Goal: Task Accomplishment & Management: Manage account settings

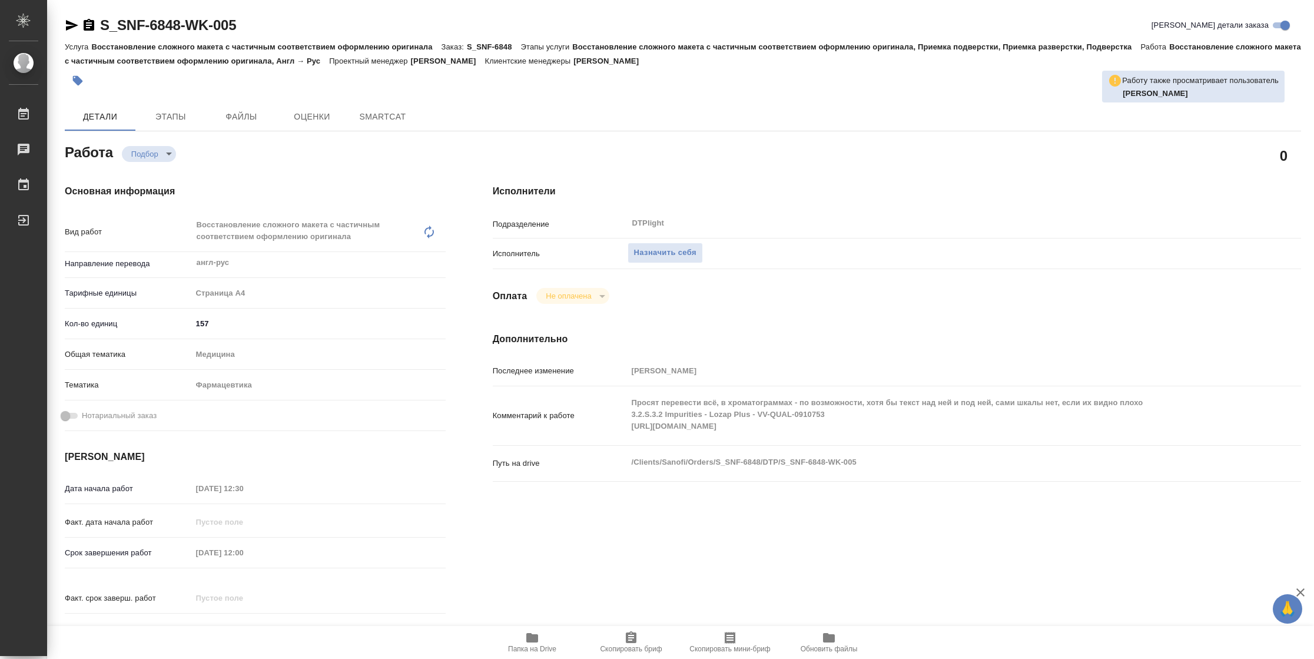
type textarea "x"
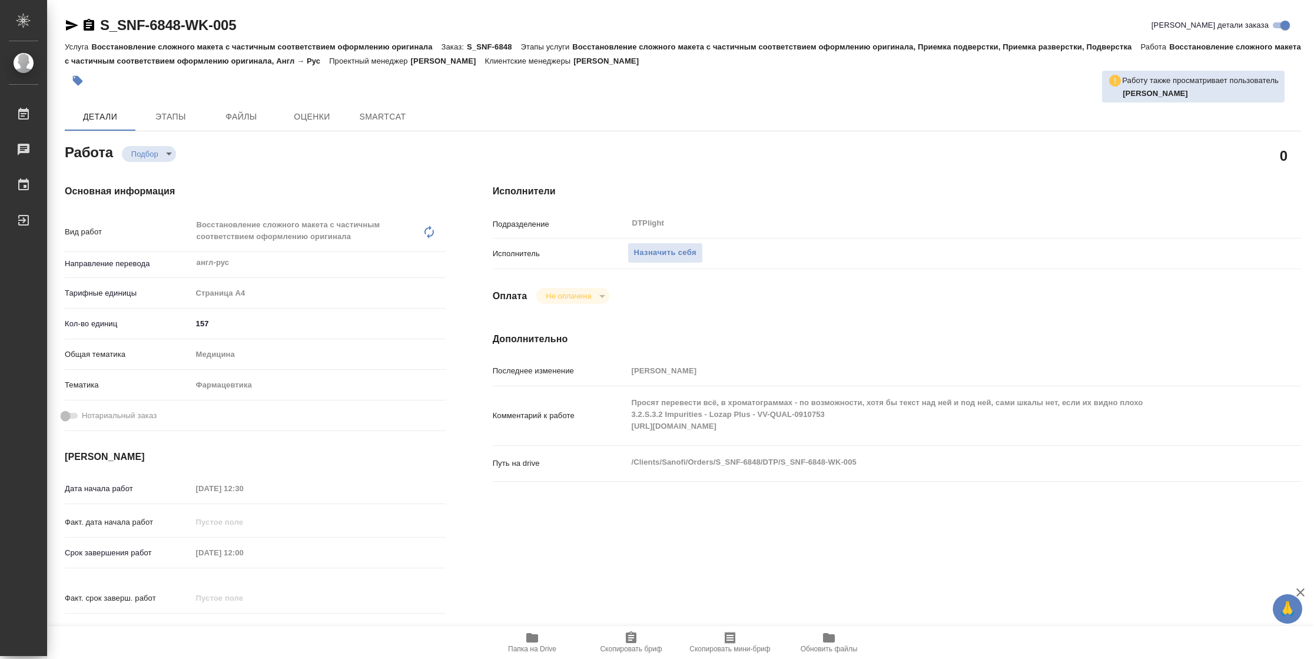
type textarea "x"
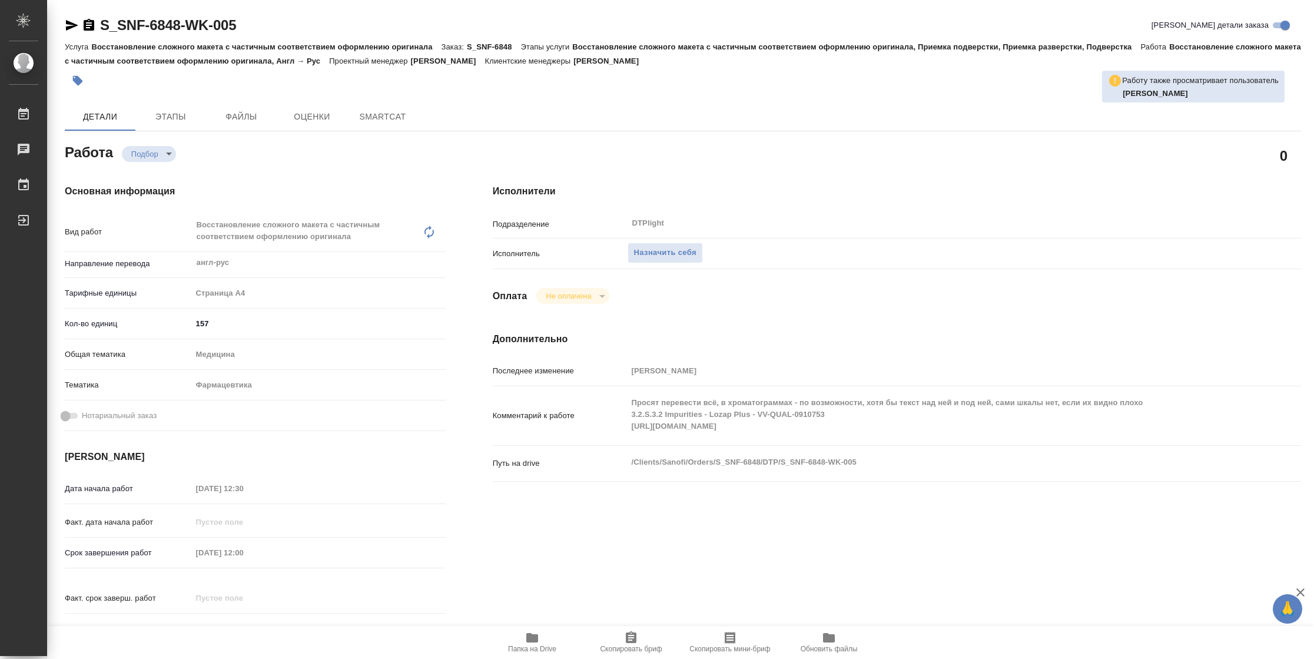
type textarea "x"
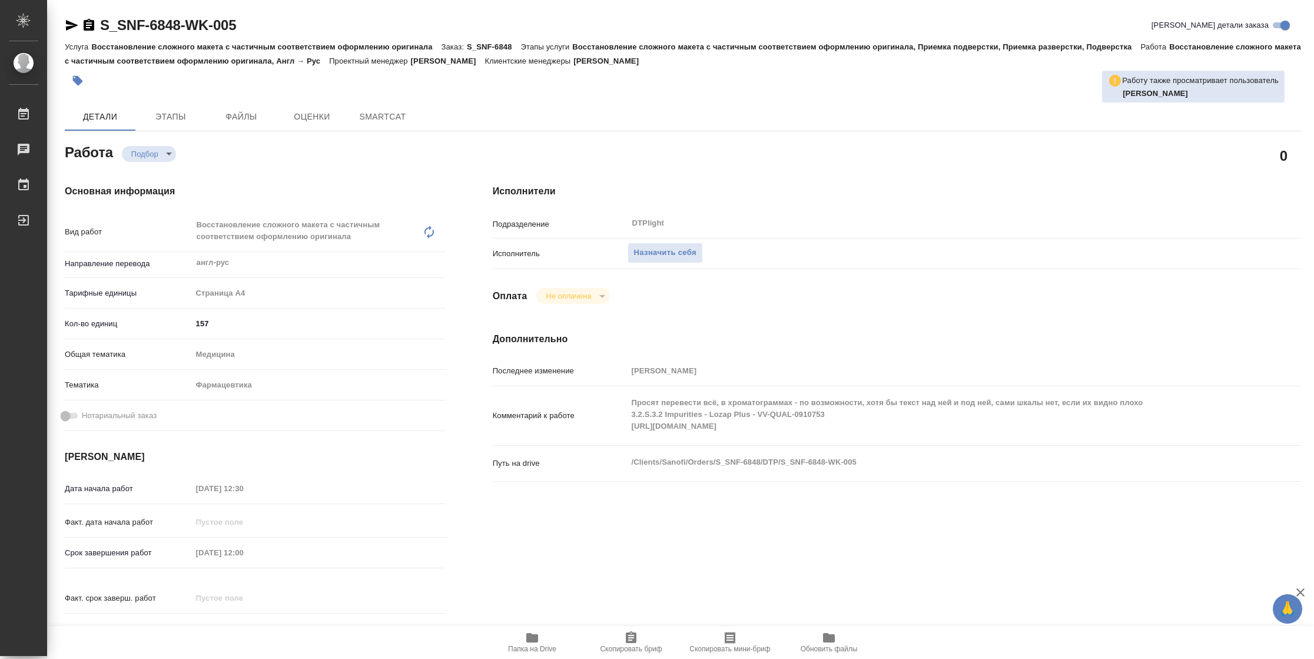
type textarea "x"
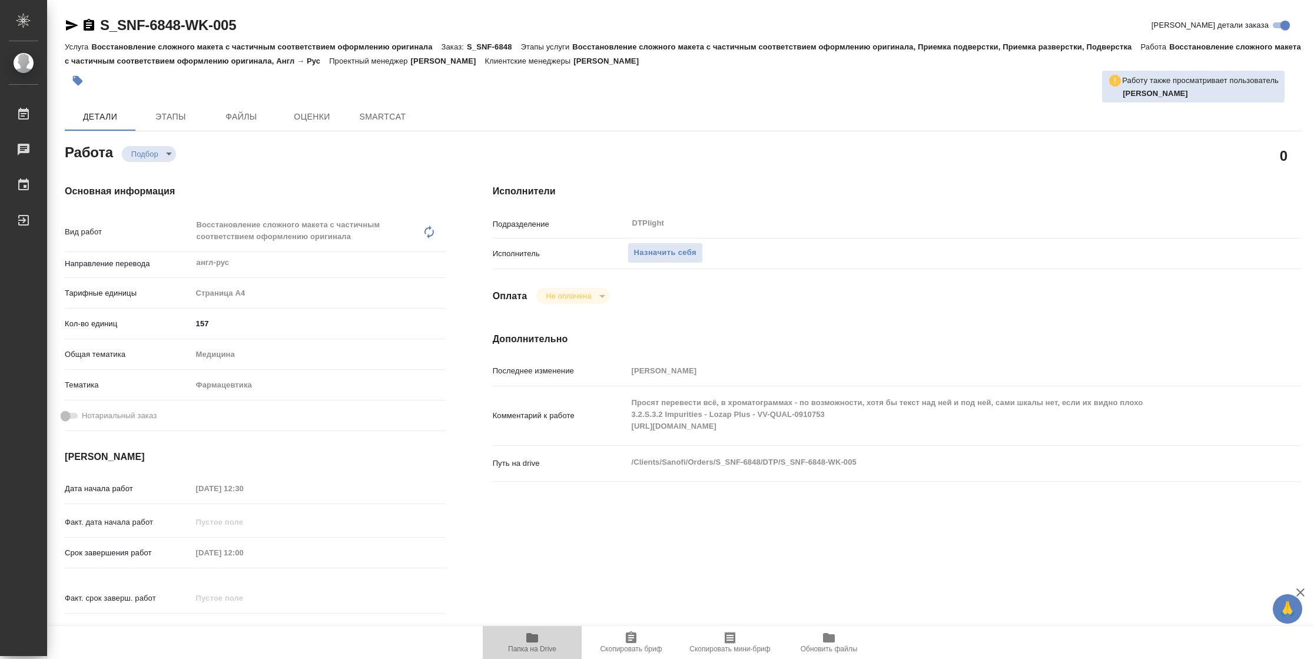
type textarea "x"
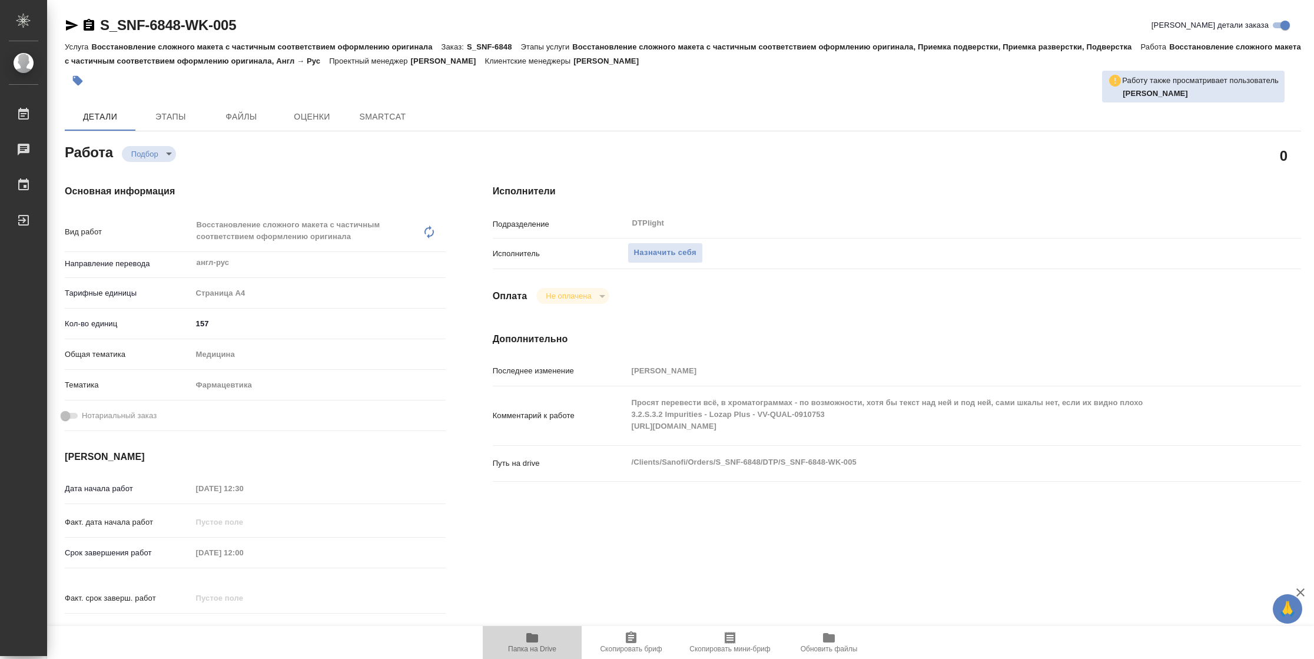
click at [544, 643] on span "Папка на Drive" at bounding box center [532, 641] width 85 height 22
type textarea "x"
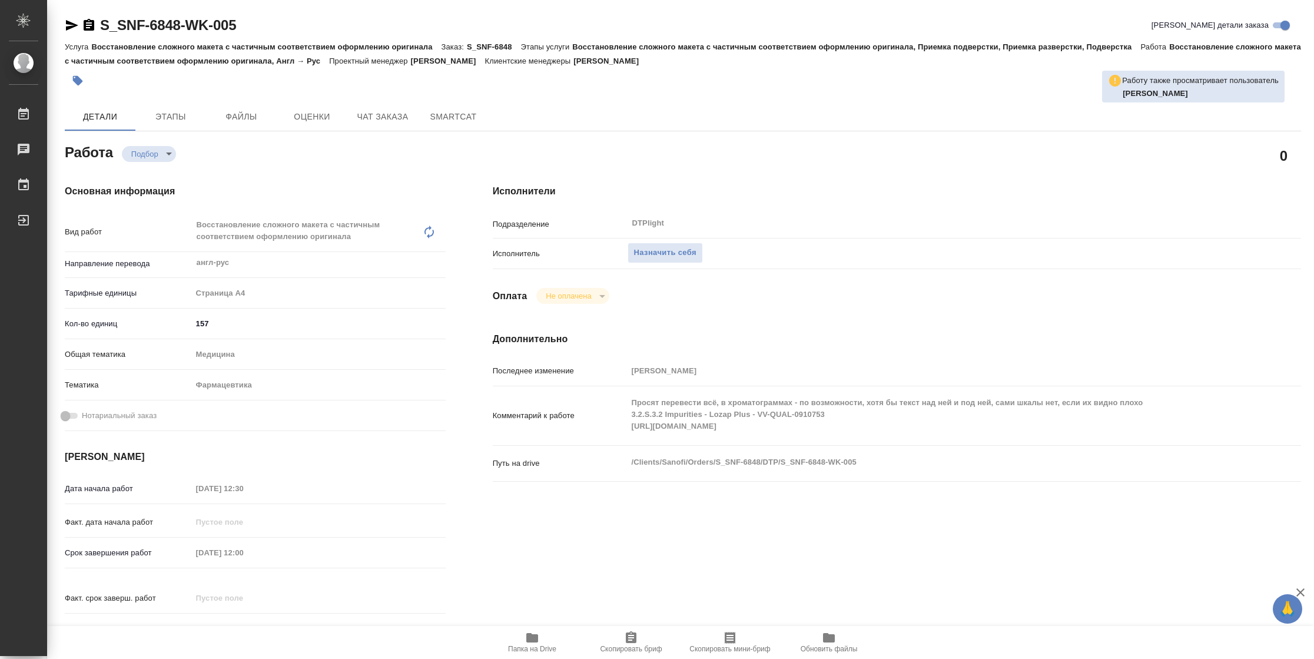
type textarea "x"
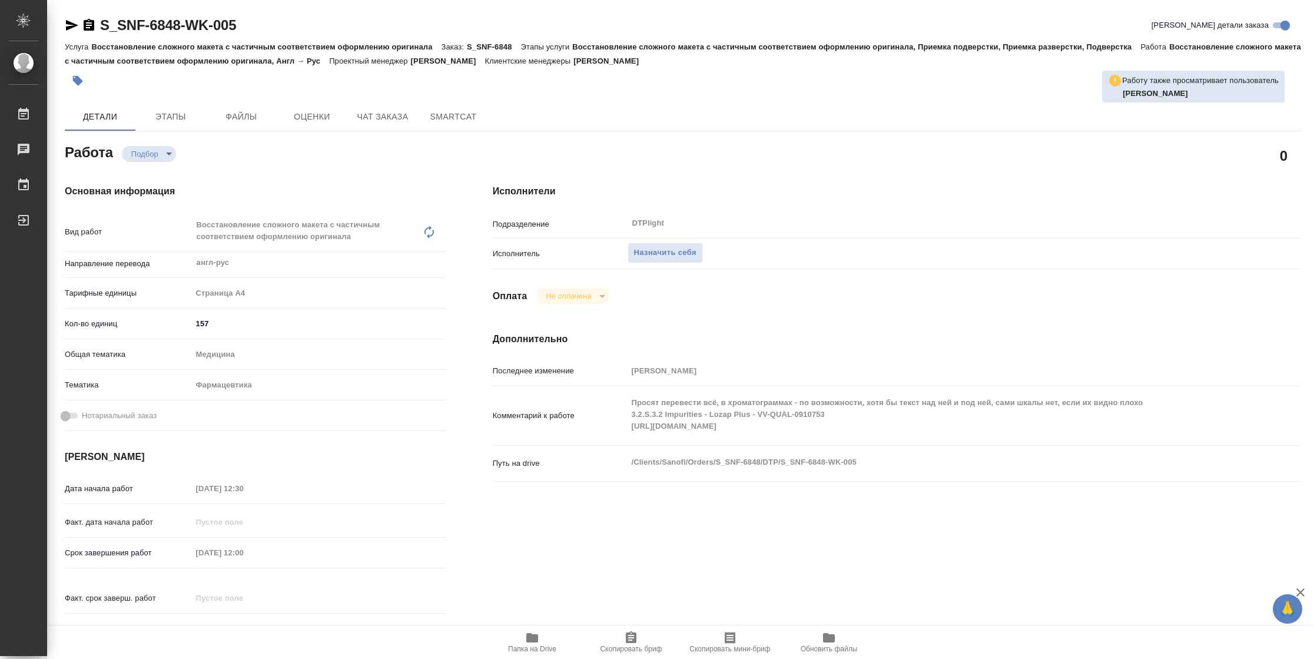
type textarea "x"
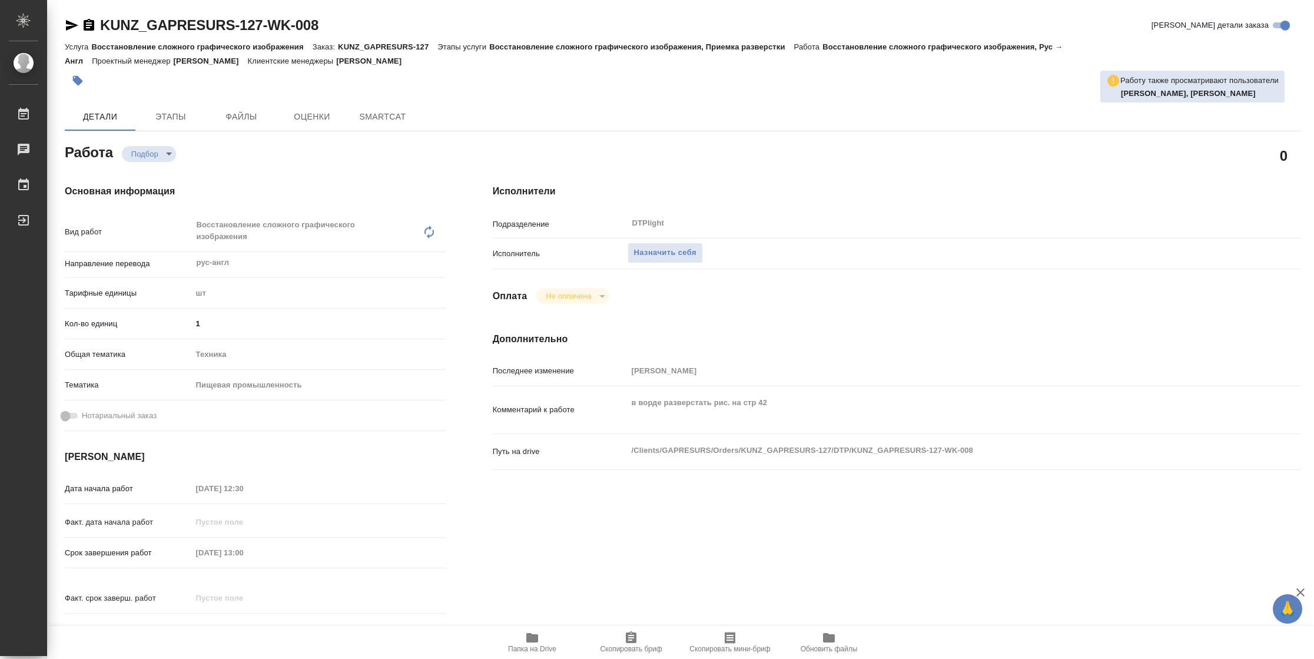
type textarea "x"
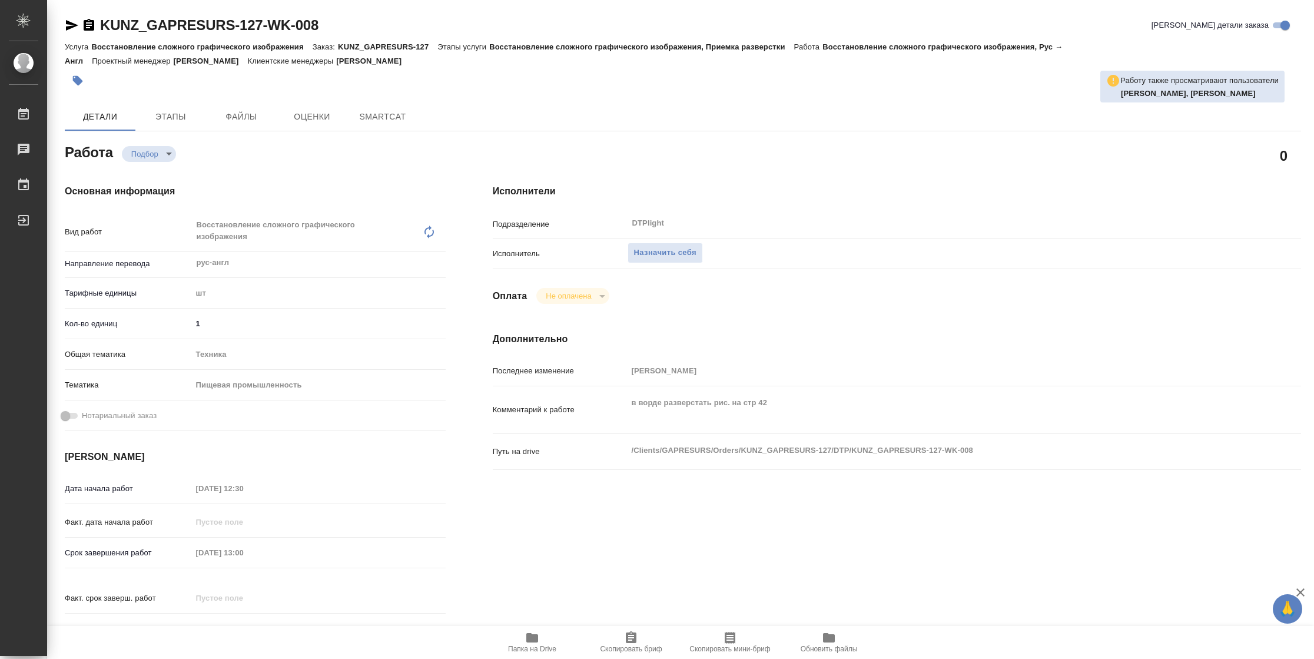
type textarea "x"
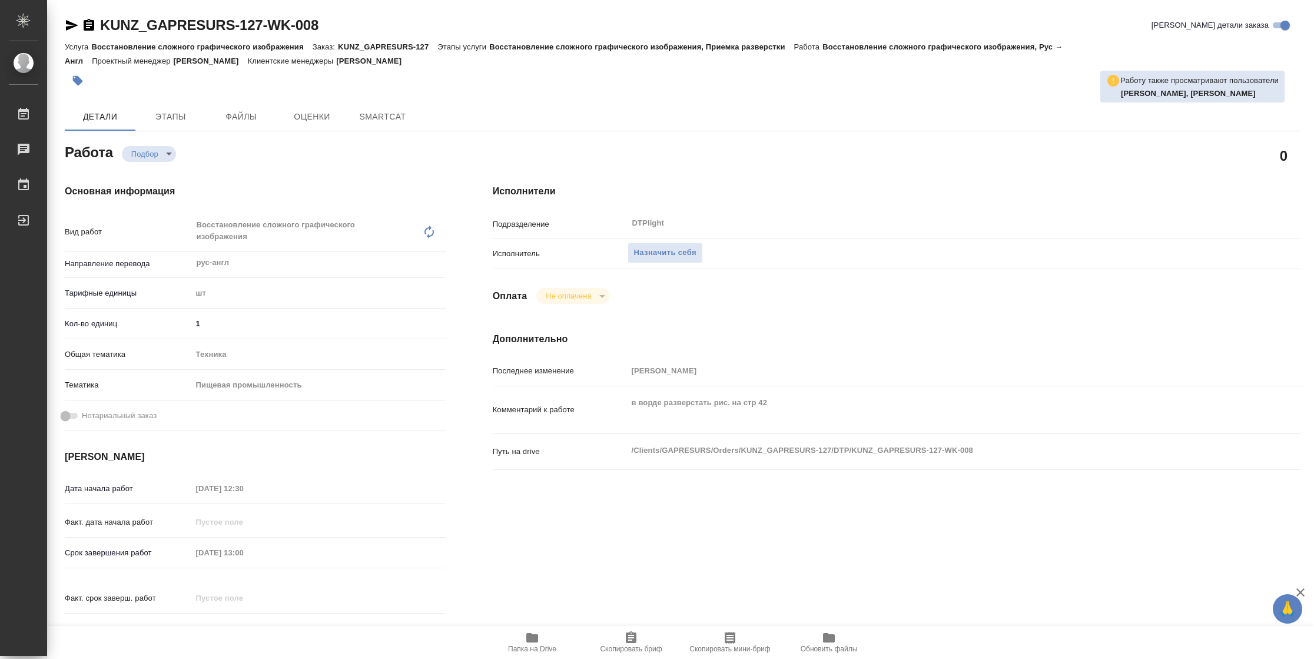
type textarea "x"
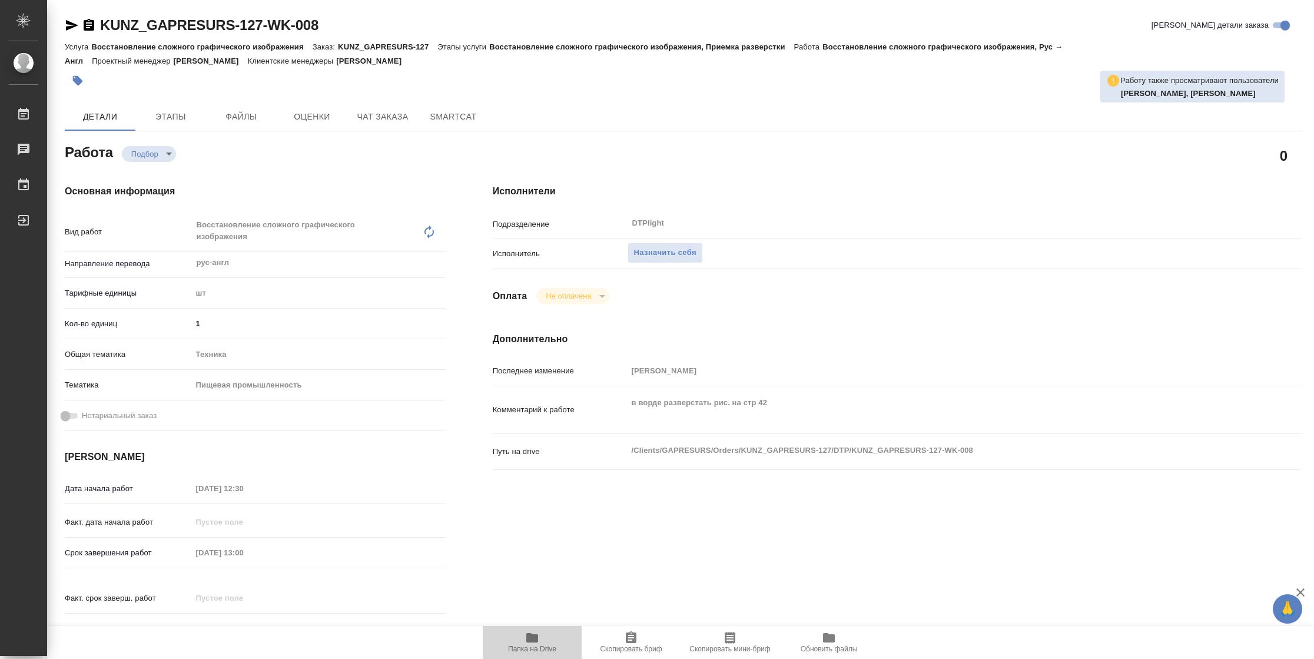
click at [546, 628] on button "Папка на Drive" at bounding box center [532, 642] width 99 height 33
type textarea "x"
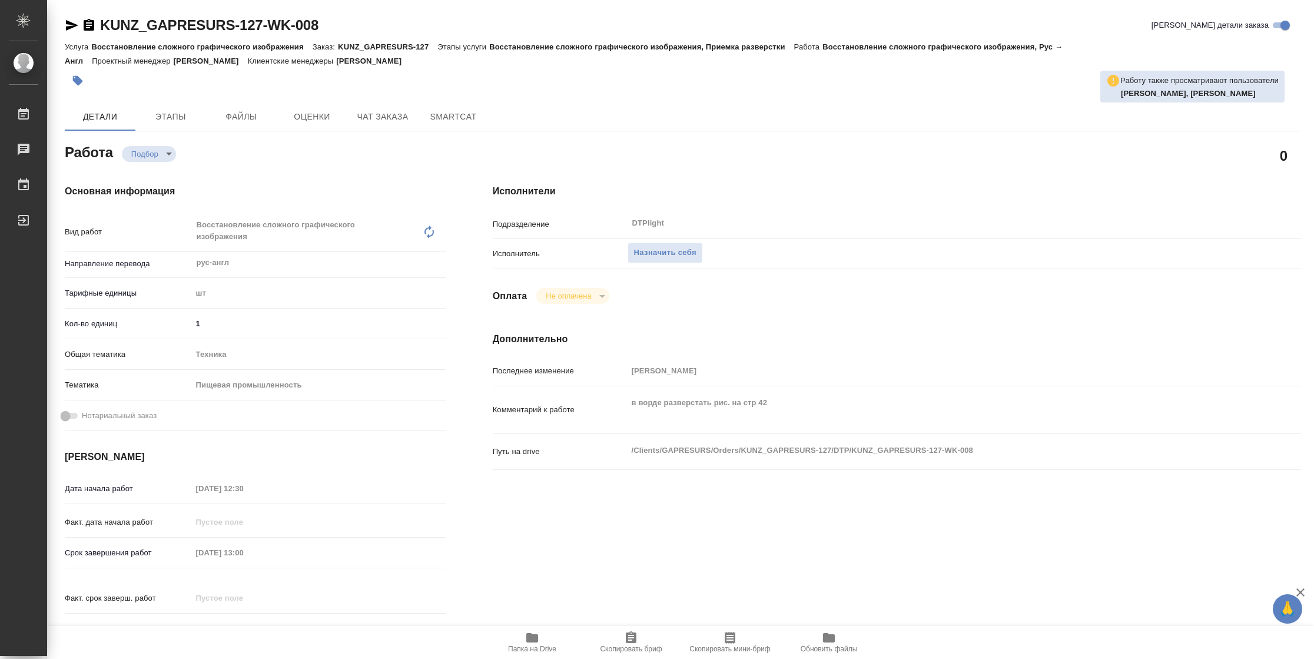
type textarea "x"
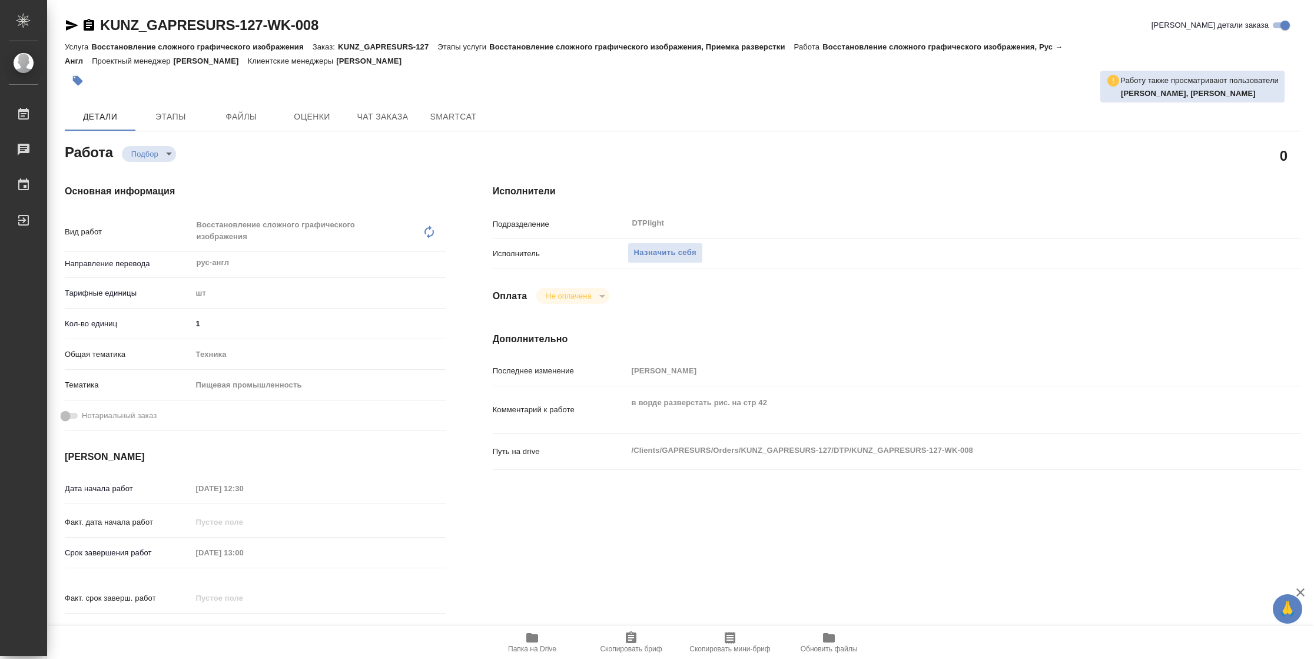
type textarea "x"
click at [689, 248] on span "Назначить себя" at bounding box center [665, 253] width 62 height 14
type textarea "x"
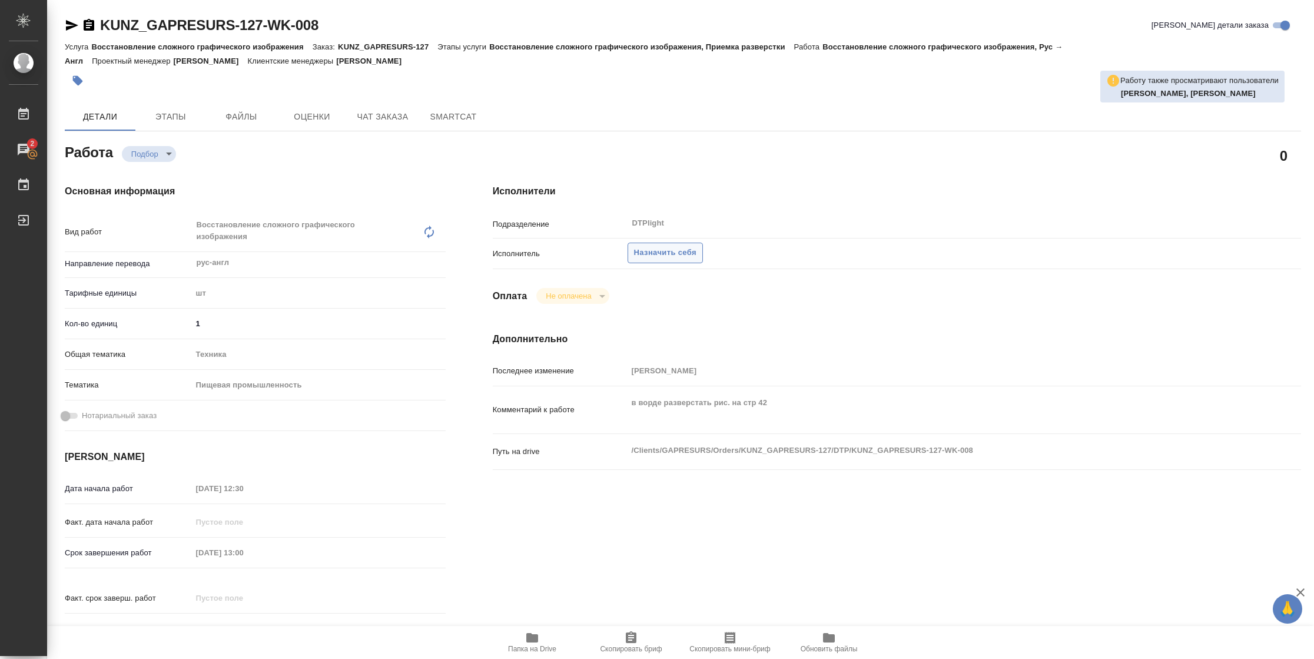
type textarea "x"
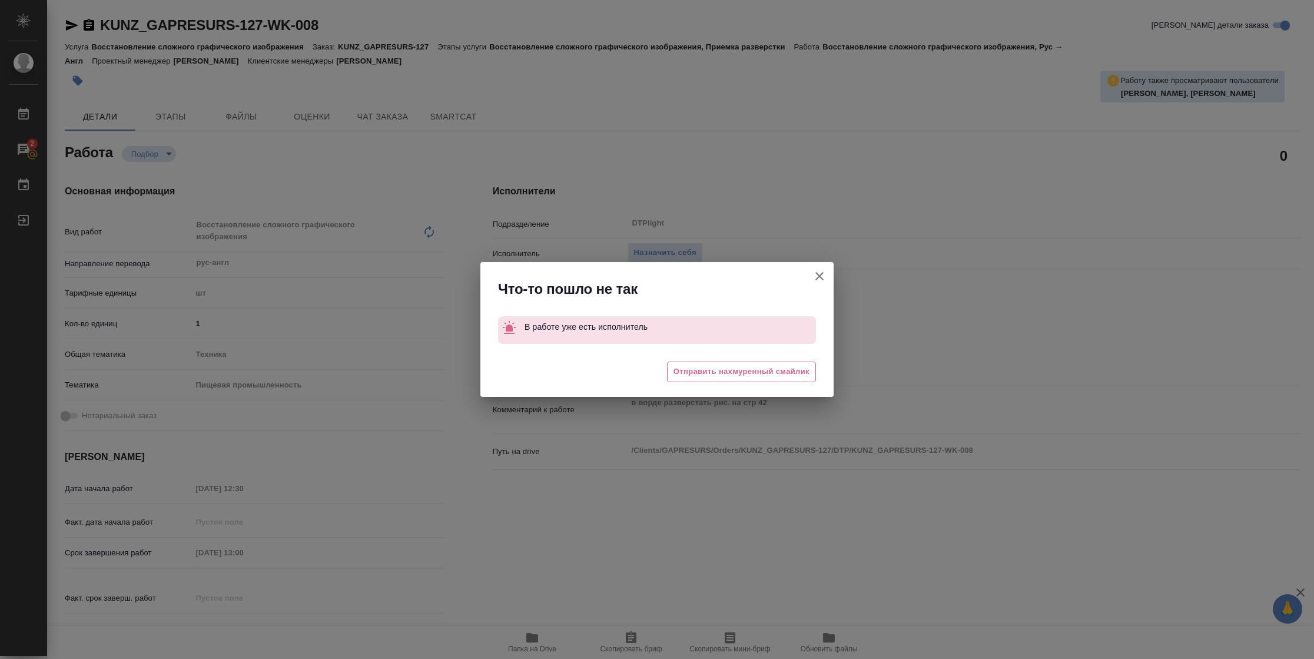
click at [818, 275] on icon "button" at bounding box center [819, 276] width 8 height 8
type textarea "x"
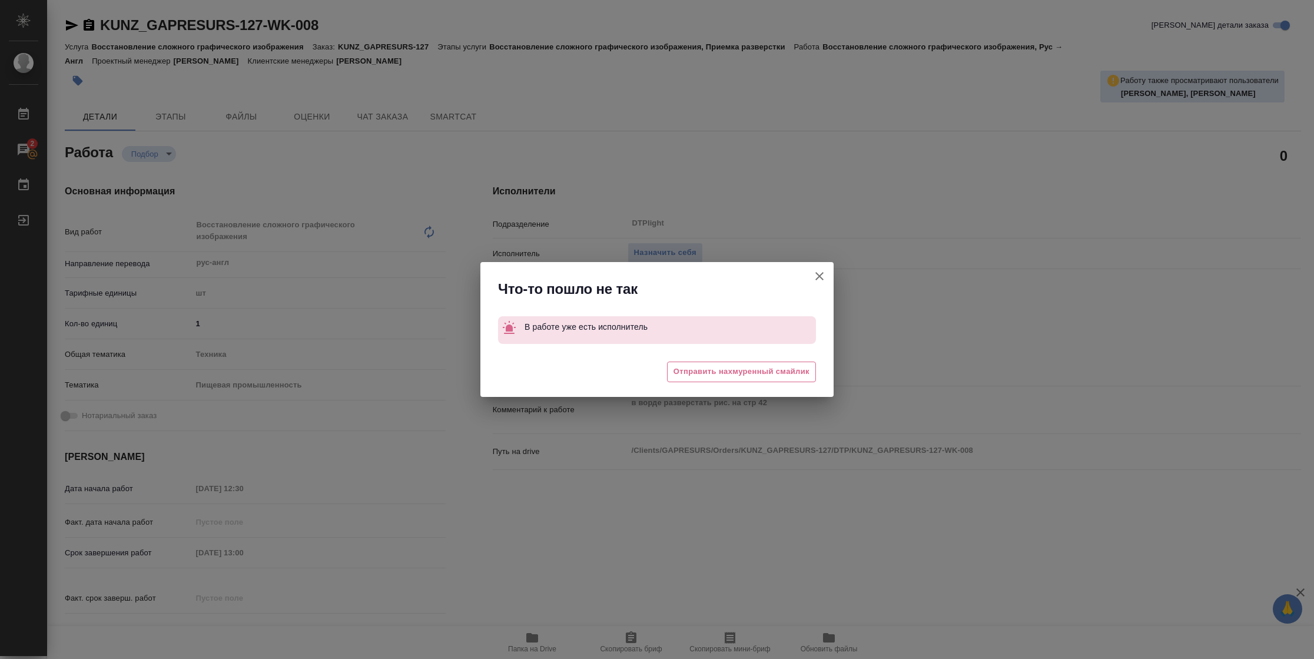
type textarea "x"
